Goal: Task Accomplishment & Management: Use online tool/utility

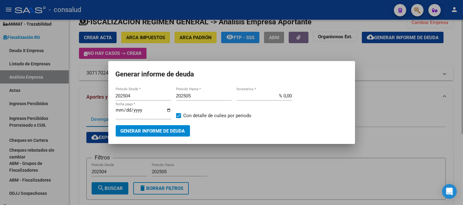
drag, startPoint x: 397, startPoint y: 69, endPoint x: 387, endPoint y: 61, distance: 13.4
click at [397, 69] on div at bounding box center [231, 102] width 463 height 205
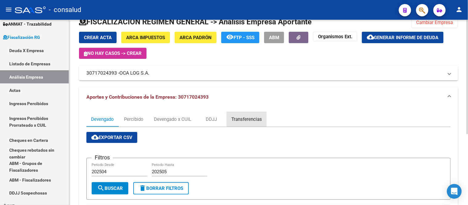
click at [250, 119] on div "Transferencias" at bounding box center [247, 119] width 31 height 7
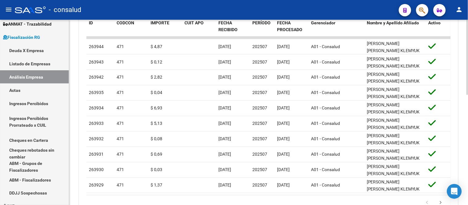
scroll to position [272, 0]
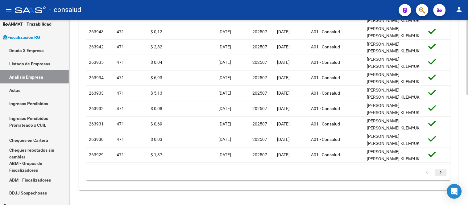
click at [441, 171] on icon "go to next page" at bounding box center [441, 173] width 8 height 7
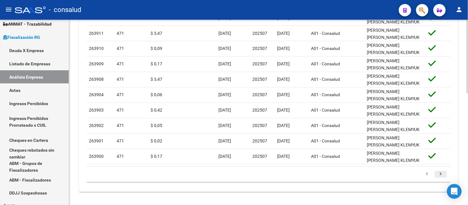
click at [441, 171] on div "179.769.313.486.231.570.000.000.000.000.000.000.000.000.000.000.000.000.000.000…" at bounding box center [268, 174] width 365 height 15
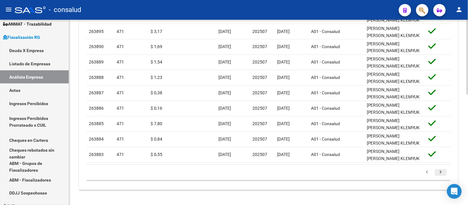
click at [441, 171] on div "179.769.313.486.231.570.000.000.000.000.000.000.000.000.000.000.000.000.000.000…" at bounding box center [268, 172] width 365 height 15
click at [441, 171] on icon "go to next page" at bounding box center [441, 173] width 8 height 7
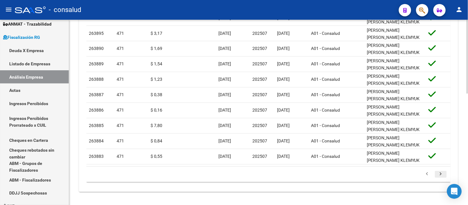
click at [441, 171] on div "179.769.313.486.231.570.000.000.000.000.000.000.000.000.000.000.000.000.000.000…" at bounding box center [268, 174] width 365 height 15
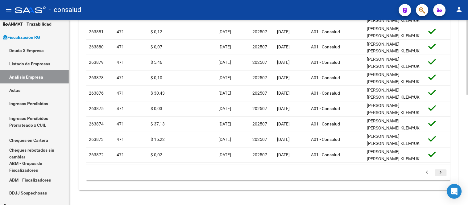
click at [442, 172] on icon "go to next page" at bounding box center [441, 173] width 8 height 7
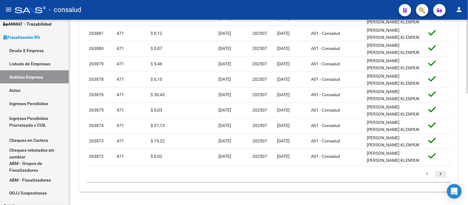
click at [442, 172] on div "179.769.313.486.231.570.000.000.000.000.000.000.000.000.000.000.000.000.000.000…" at bounding box center [268, 174] width 365 height 15
drag, startPoint x: 442, startPoint y: 172, endPoint x: 446, endPoint y: 173, distance: 4.7
click at [442, 172] on div "179.769.313.486.231.570.000.000.000.000.000.000.000.000.000.000.000.000.000.000…" at bounding box center [268, 174] width 365 height 15
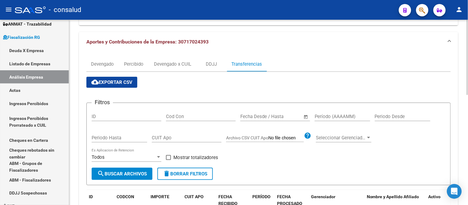
scroll to position [34, 0]
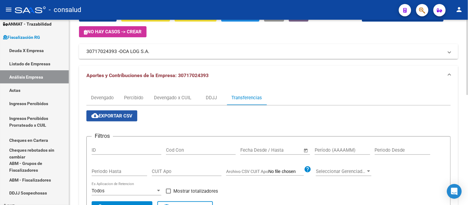
click at [119, 115] on span "cloud_download Exportar CSV" at bounding box center [111, 116] width 41 height 6
